Goal: Task Accomplishment & Management: Manage account settings

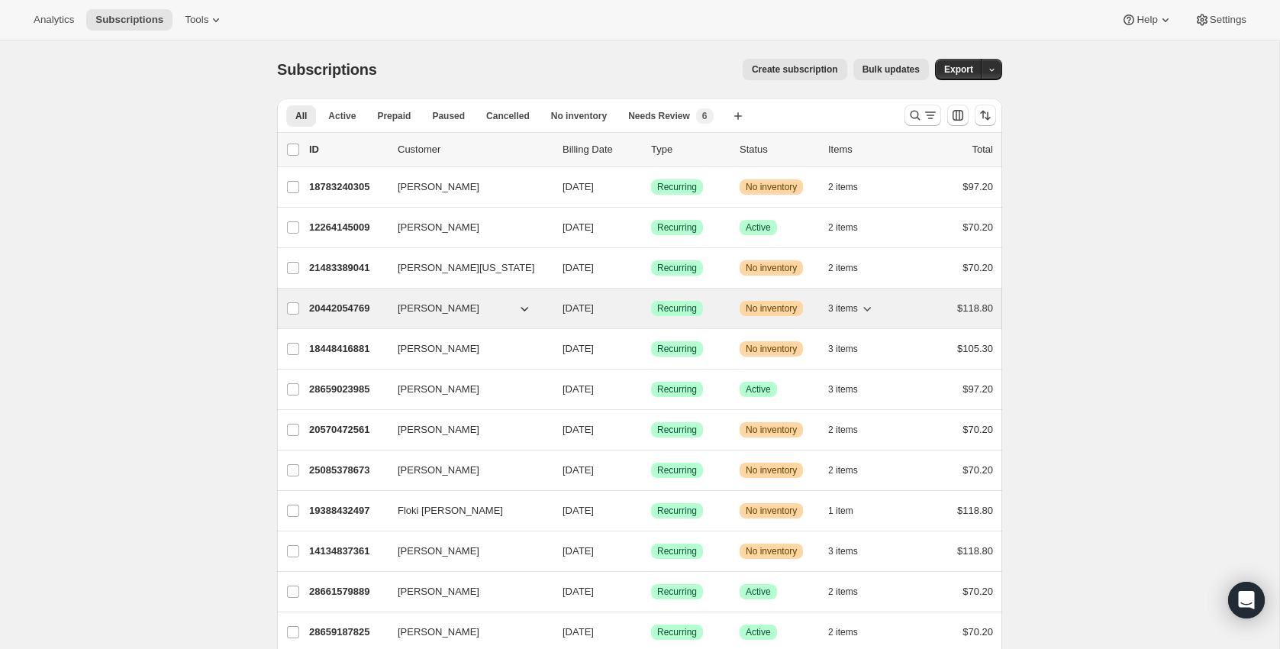
click at [348, 316] on div "20442054769 [PERSON_NAME] [DATE] Success Recurring Warning No inventory 3 items…" at bounding box center [651, 308] width 684 height 21
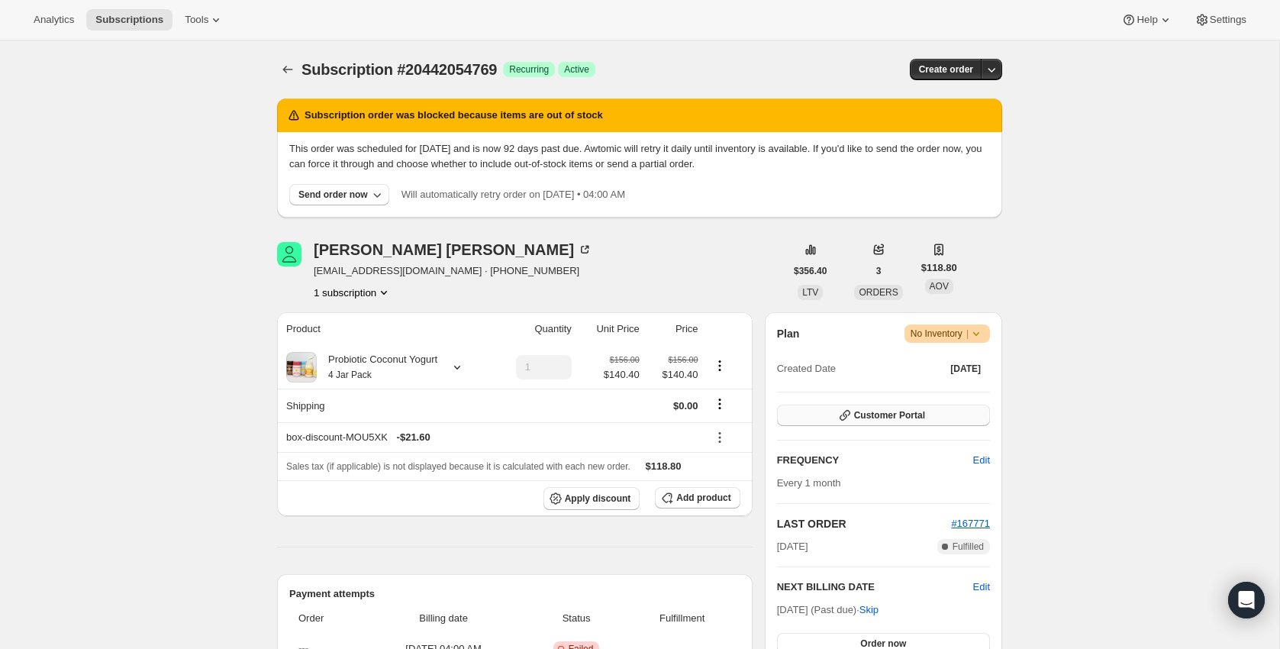
click at [901, 410] on span "Customer Portal" at bounding box center [889, 415] width 71 height 12
